Goal: Transaction & Acquisition: Purchase product/service

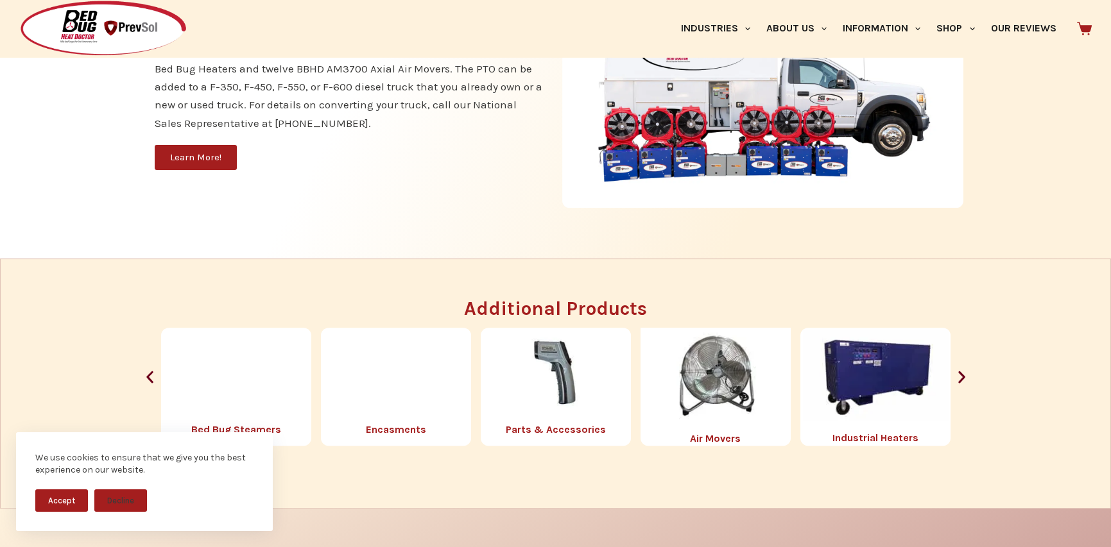
scroll to position [1352, 0]
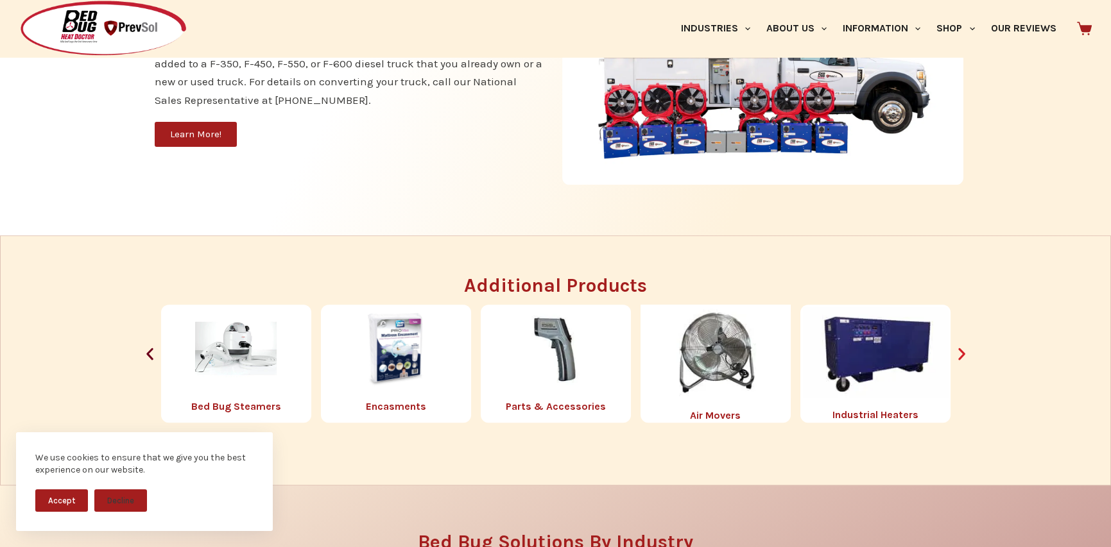
click at [960, 358] on icon "Next slide" at bounding box center [961, 354] width 7 height 12
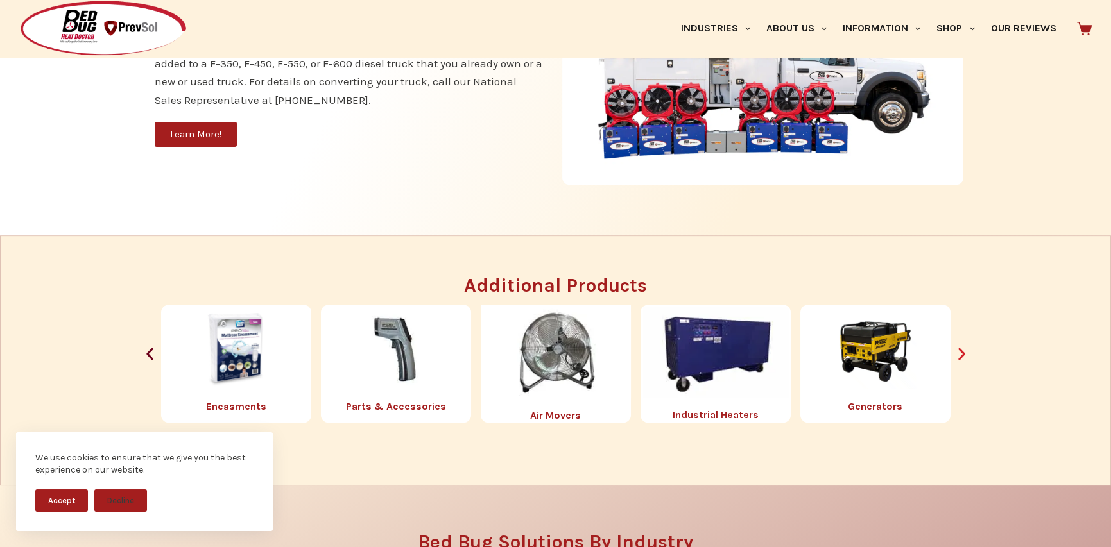
click at [959, 354] on icon "Next slide" at bounding box center [962, 355] width 16 height 16
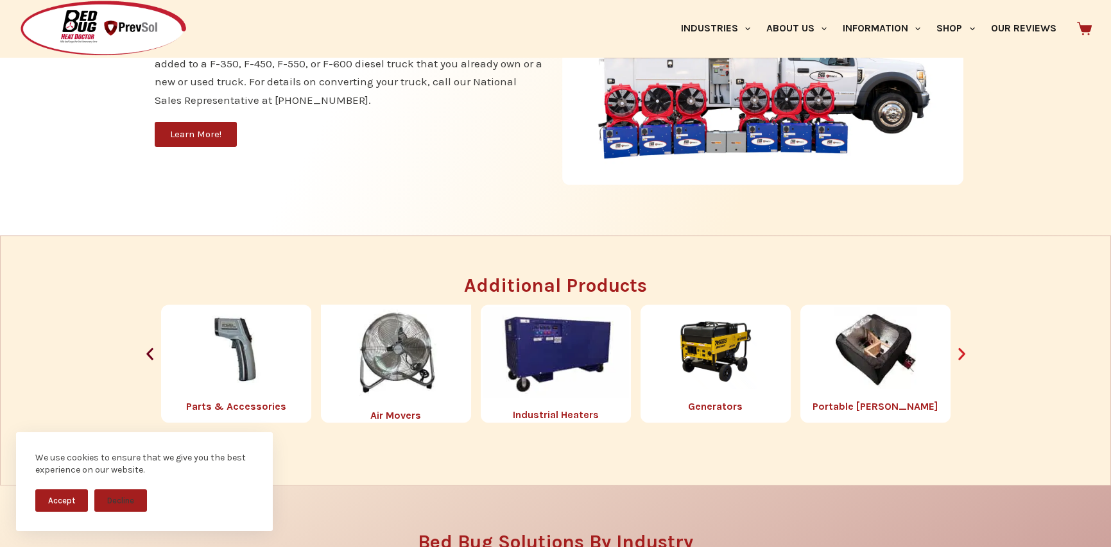
click at [959, 354] on icon "Next slide" at bounding box center [962, 355] width 16 height 16
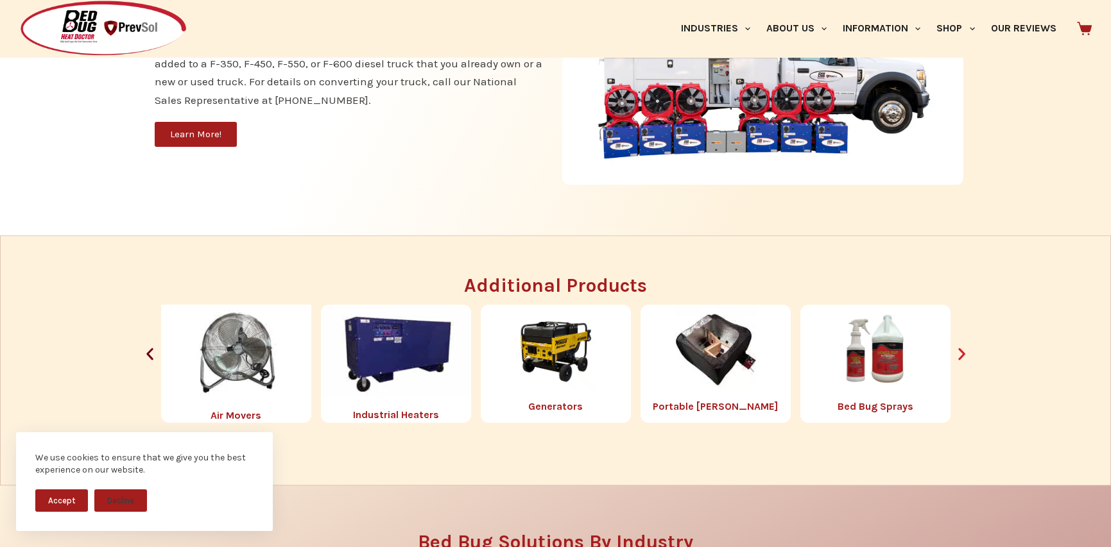
click at [959, 354] on icon "Next slide" at bounding box center [962, 355] width 16 height 16
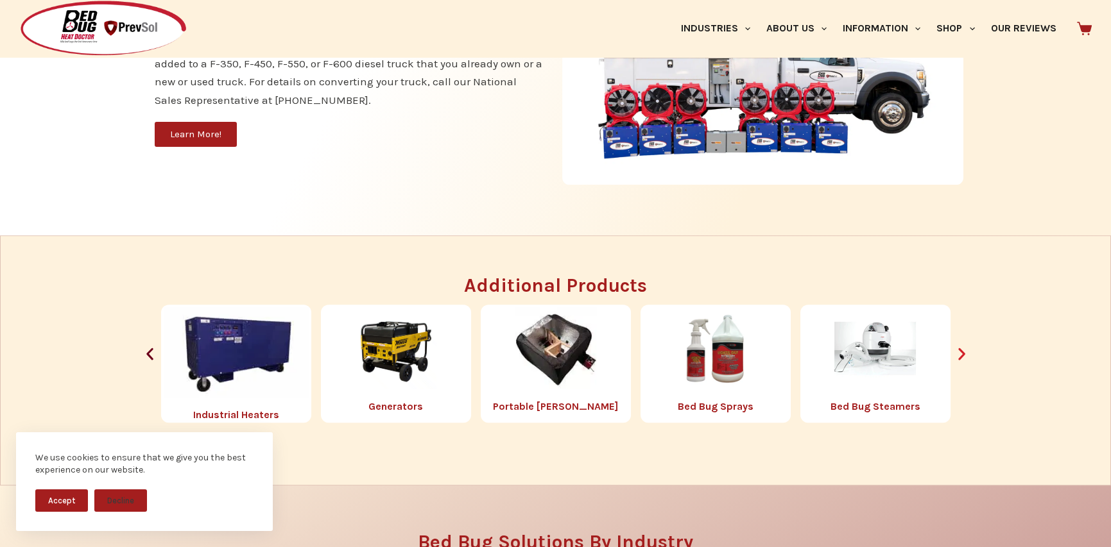
click at [959, 354] on icon "Next slide" at bounding box center [962, 355] width 16 height 16
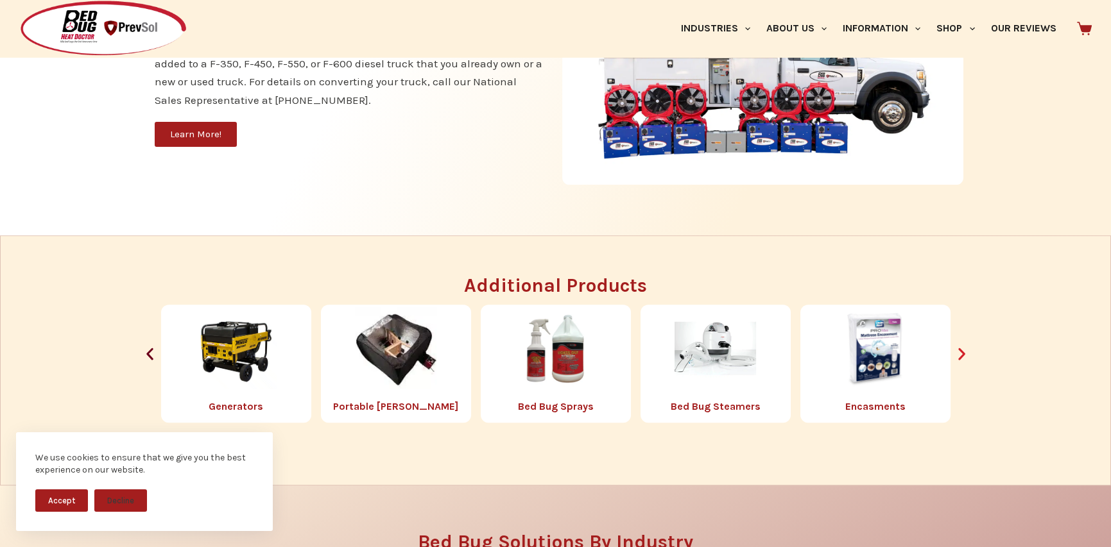
click at [959, 354] on icon "Next slide" at bounding box center [962, 355] width 16 height 16
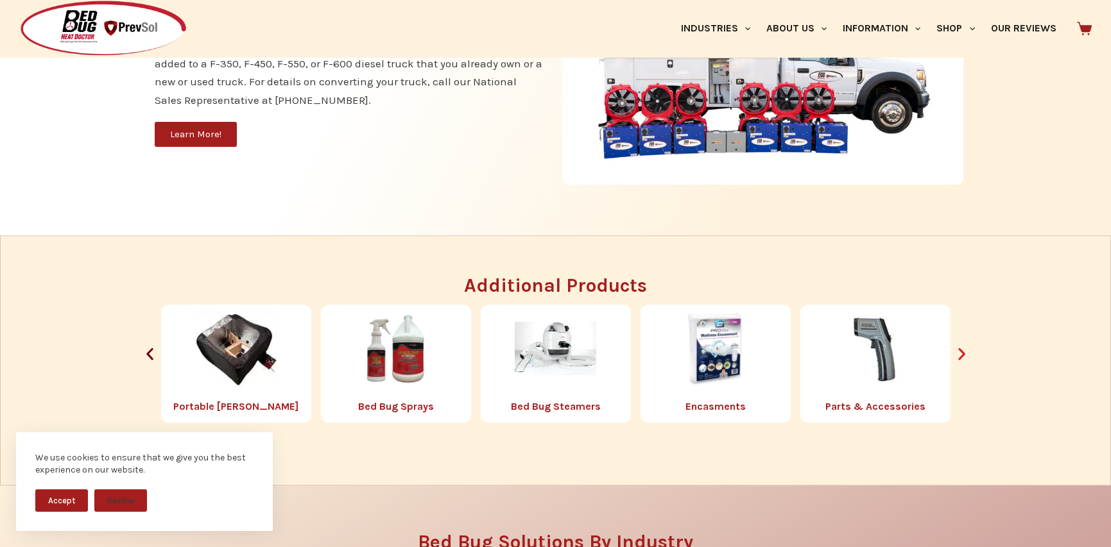
click at [959, 354] on icon "Next slide" at bounding box center [962, 355] width 16 height 16
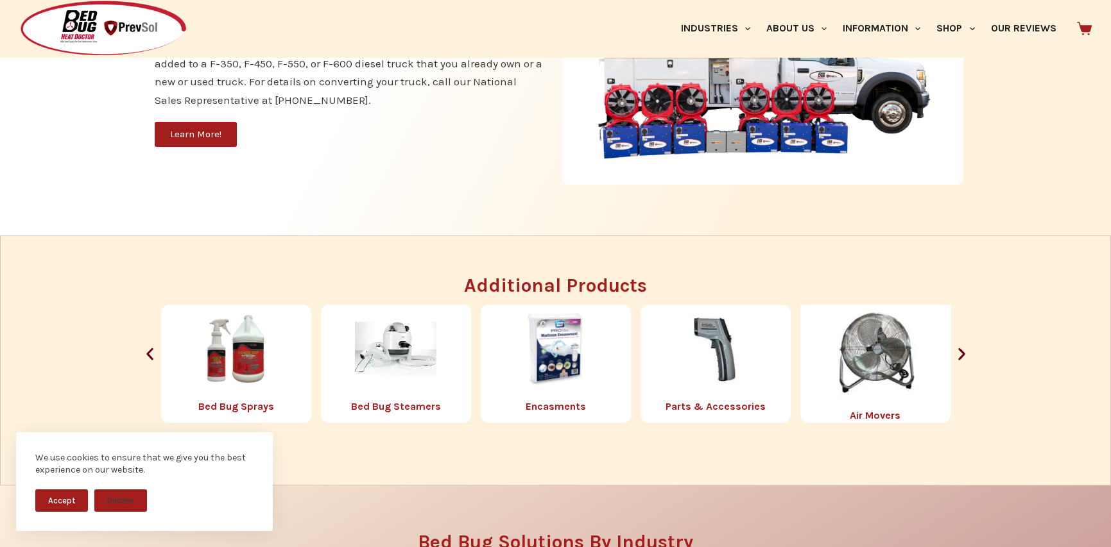
click at [239, 382] on img "5 / 8" at bounding box center [236, 348] width 82 height 82
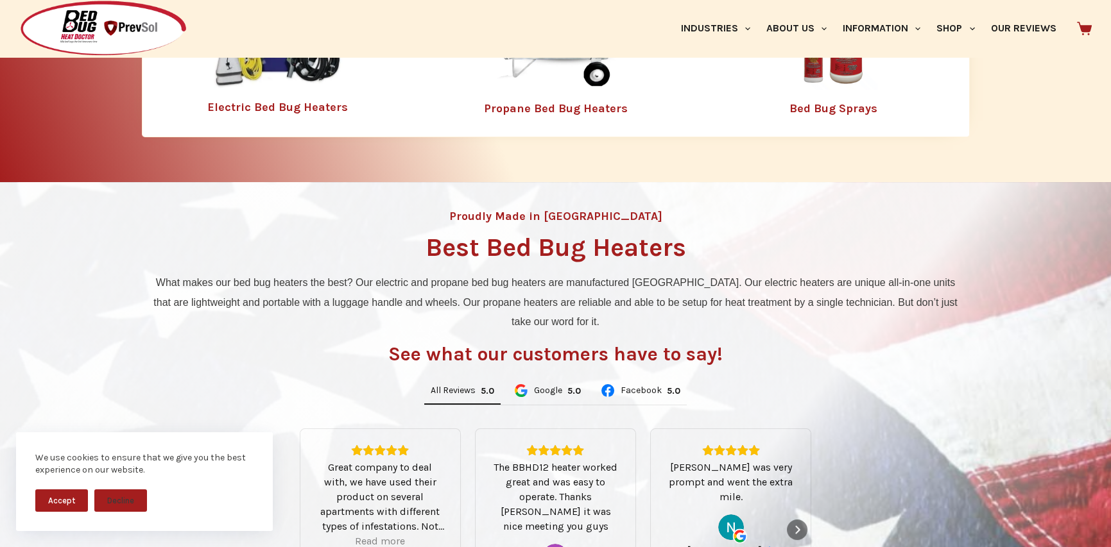
scroll to position [544, 0]
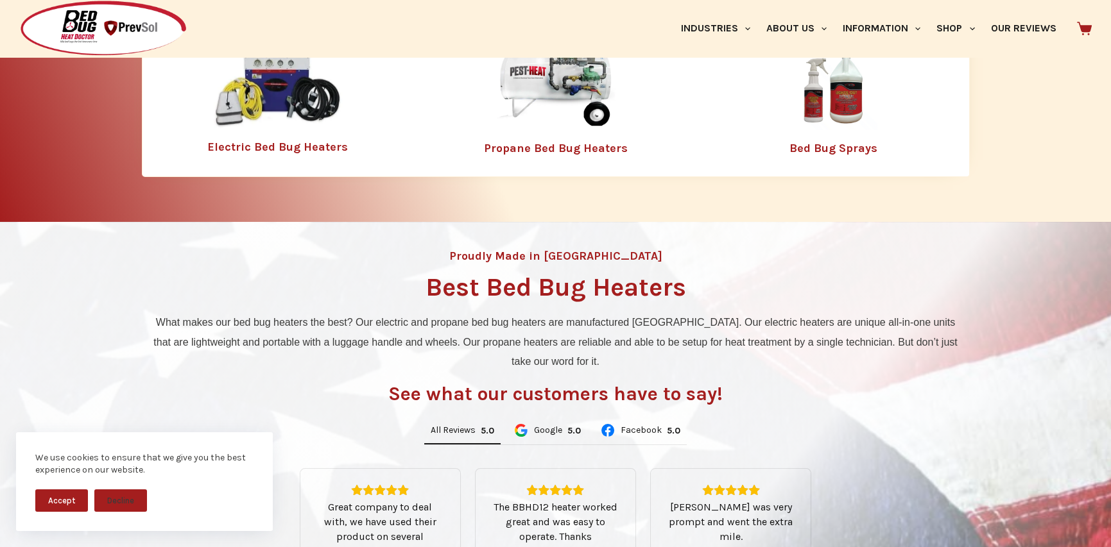
click at [288, 123] on img at bounding box center [278, 87] width 128 height 83
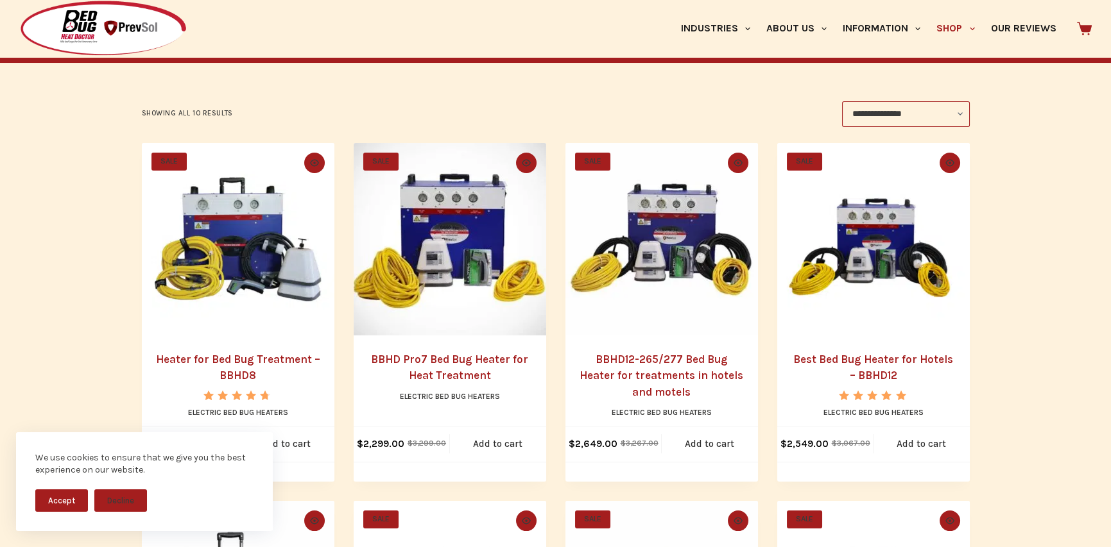
scroll to position [257, 0]
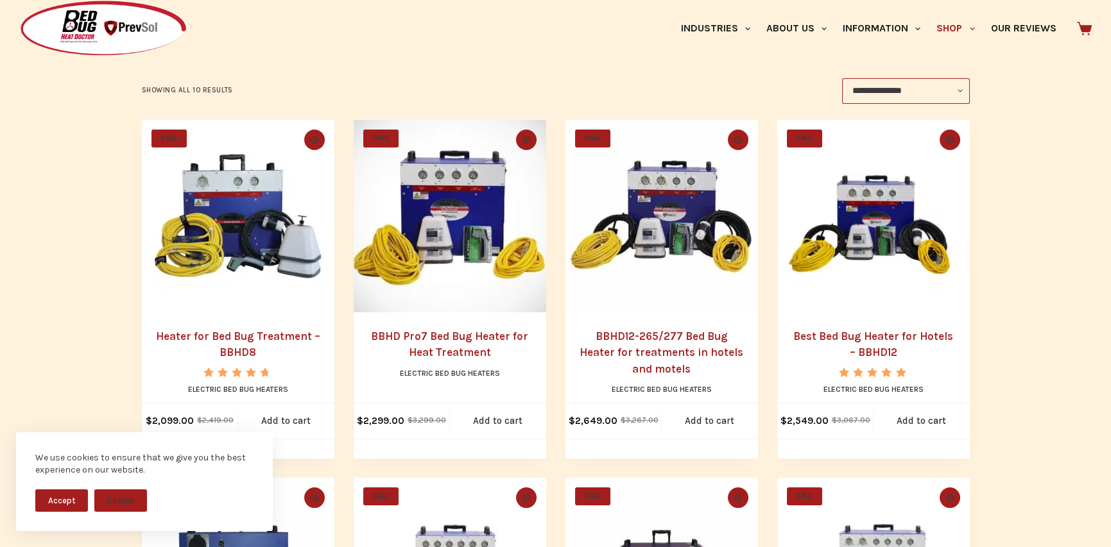
click at [59, 501] on button "Accept" at bounding box center [61, 501] width 53 height 22
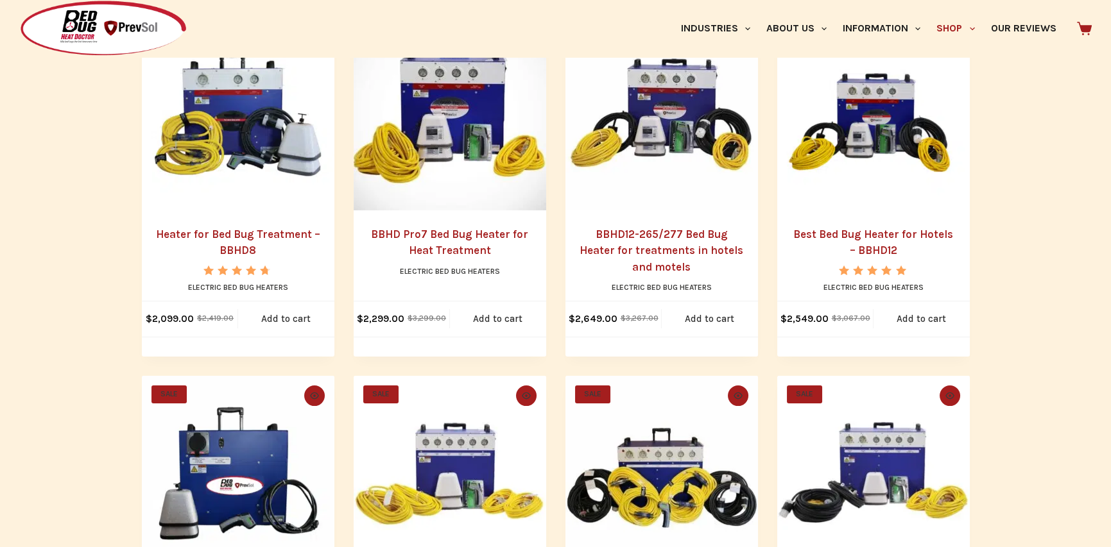
scroll to position [193, 0]
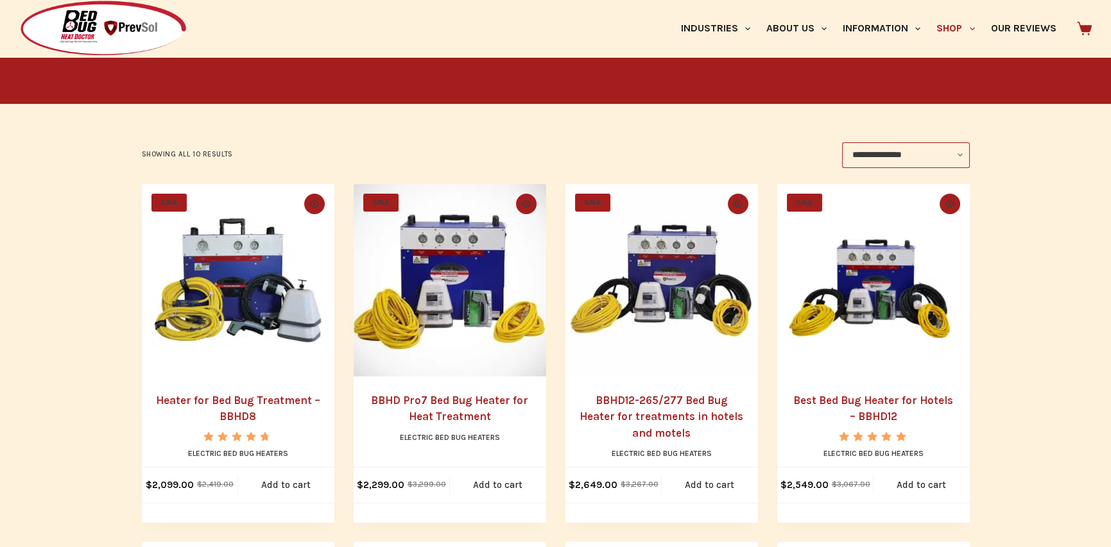
click at [666, 264] on img "BBHD12-265/277 Bed Bug Heater for treatments in hotels and motels" at bounding box center [661, 280] width 193 height 193
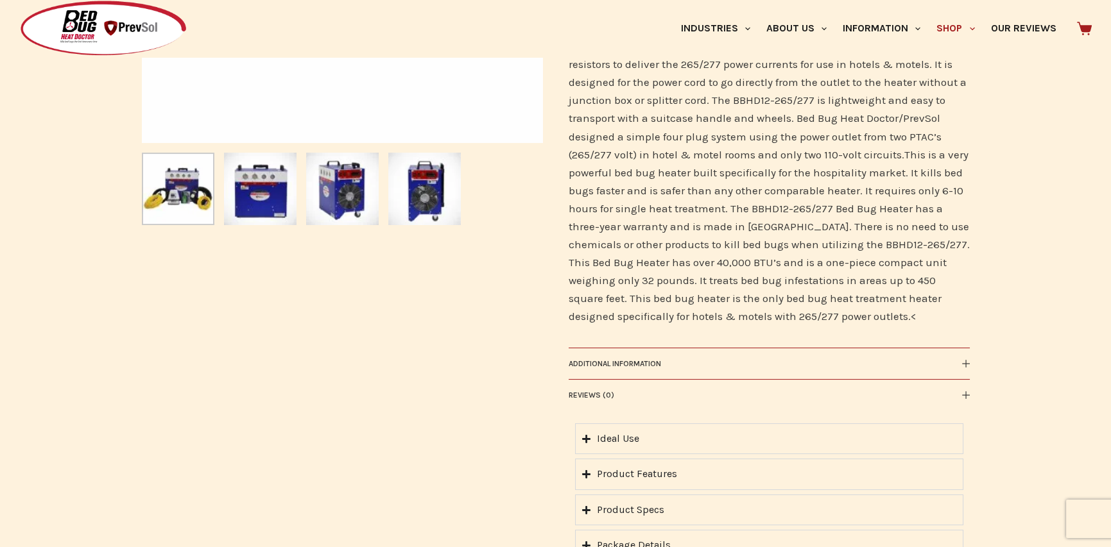
scroll to position [642, 0]
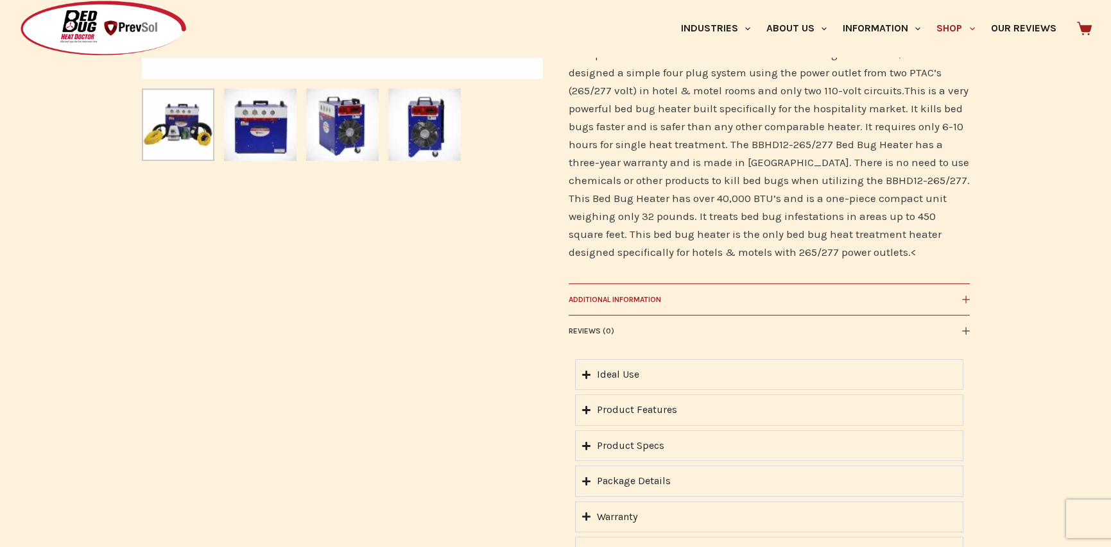
click at [960, 297] on button "Additional information" at bounding box center [769, 299] width 401 height 31
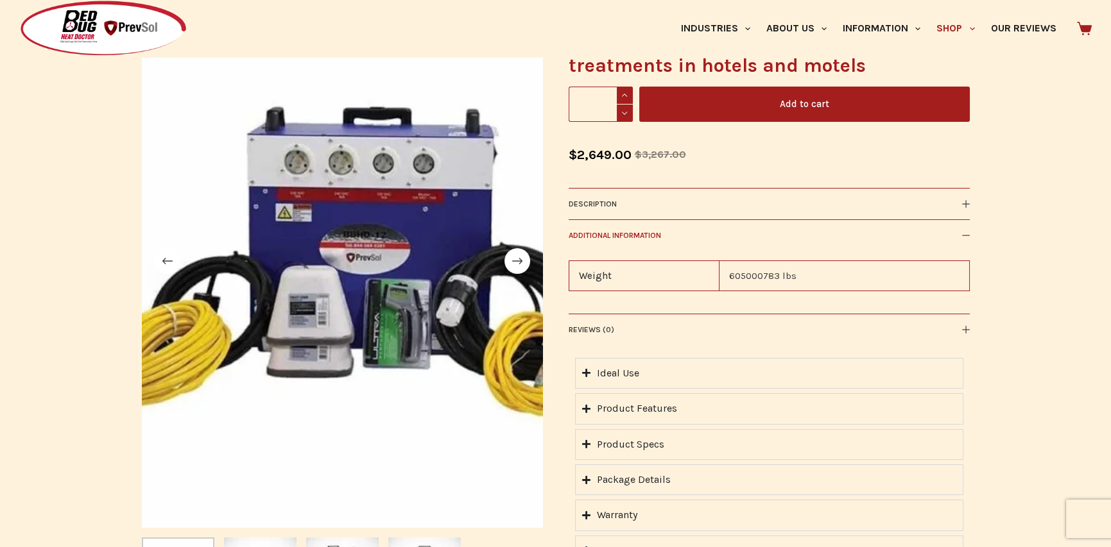
scroll to position [321, 0]
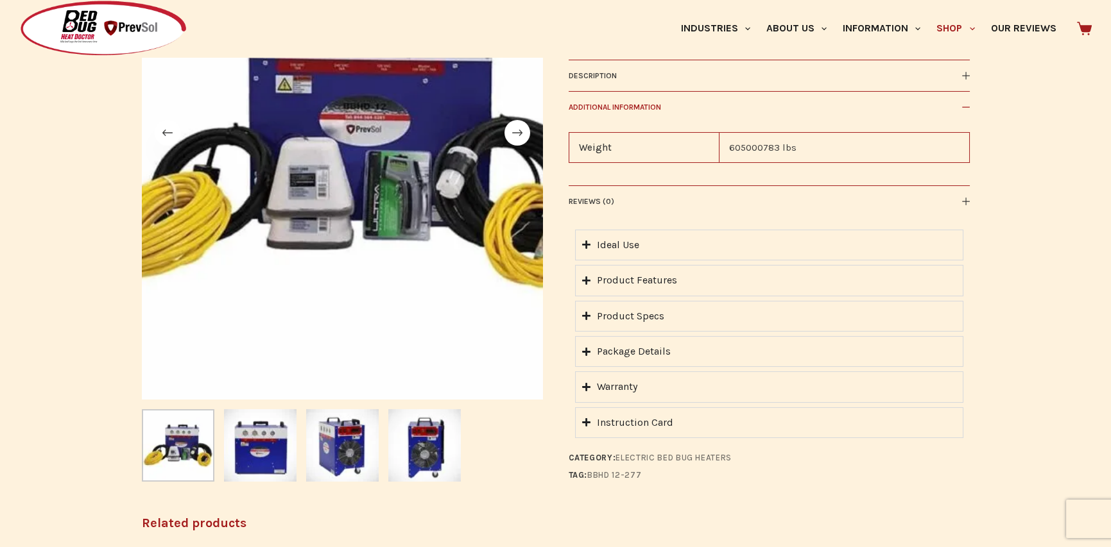
click at [590, 384] on summary "Warranty" at bounding box center [769, 387] width 388 height 31
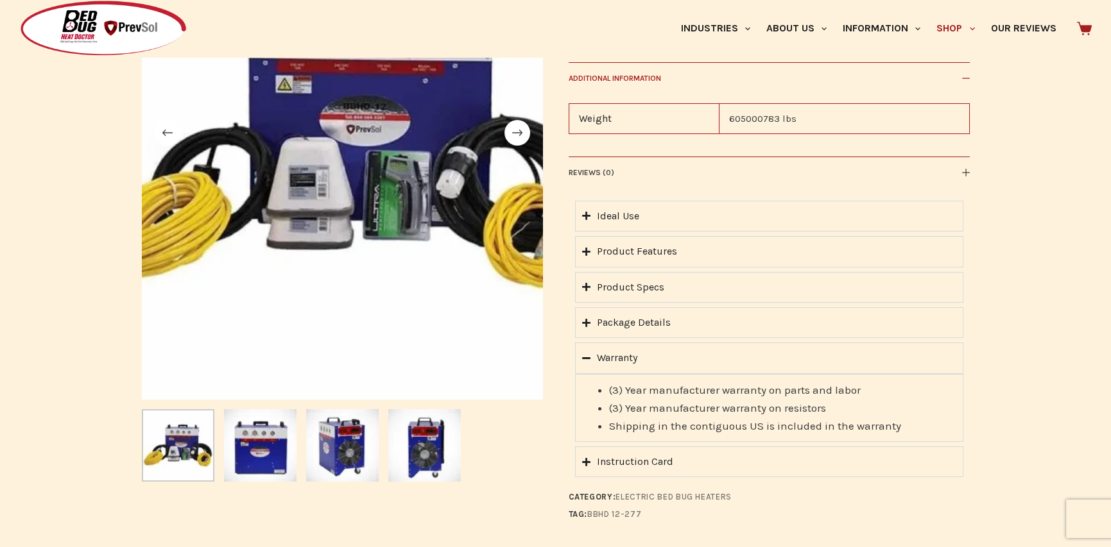
click at [587, 359] on icon "Accordion. Open links with Enter or Space, close with Escape, and navigate with…" at bounding box center [586, 359] width 8 height 10
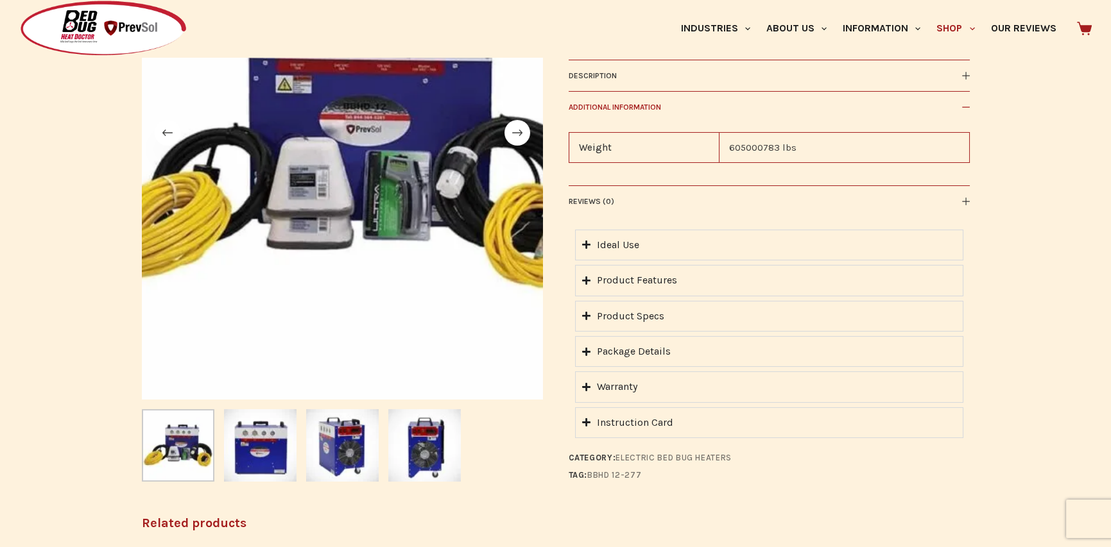
click at [589, 431] on summary "Instruction Card" at bounding box center [769, 423] width 388 height 31
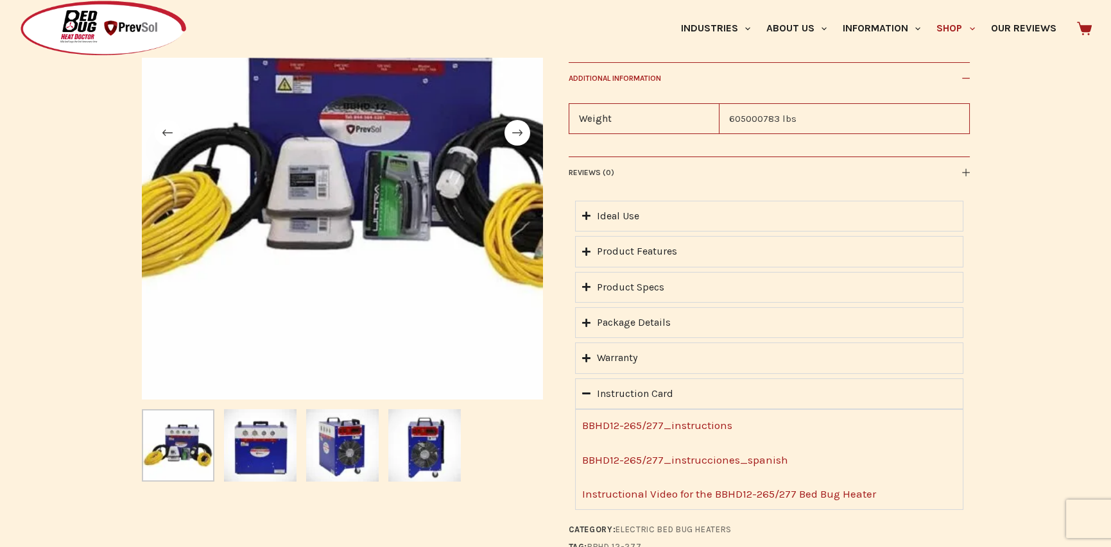
click at [583, 396] on icon "Accordion. Open links with Enter or Space, close with Escape, and navigate with…" at bounding box center [586, 394] width 8 height 10
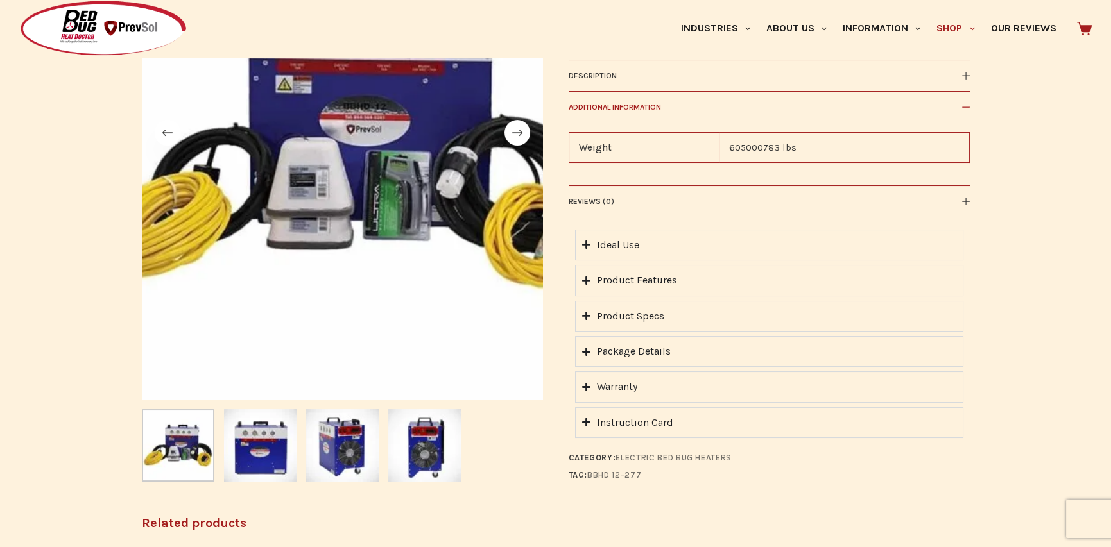
click at [584, 348] on icon "Accordion. Open links with Enter or Space, close with Escape, and navigate with…" at bounding box center [586, 352] width 8 height 10
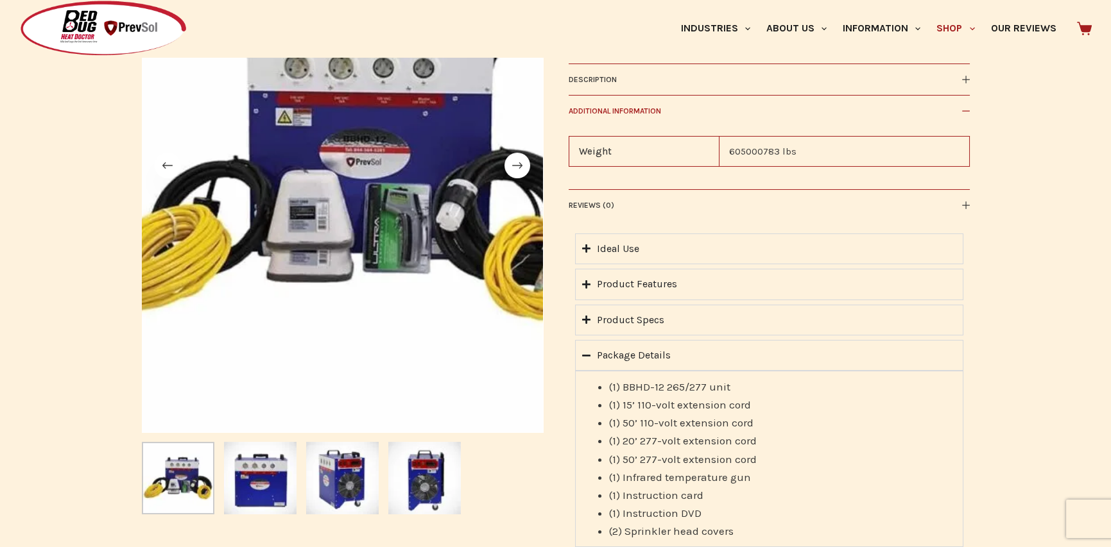
scroll to position [257, 0]
